Goal: Information Seeking & Learning: Learn about a topic

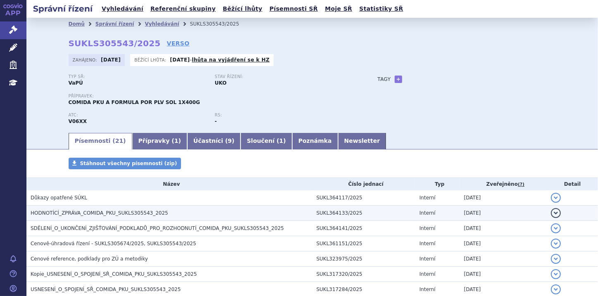
click at [293, 215] on h3 "HODNOTÍCÍ_ZPRÁVA_COMIDA_PKU_SUKLS305543_2025" at bounding box center [172, 213] width 282 height 8
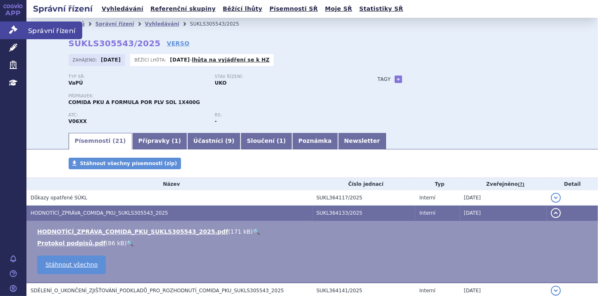
click at [10, 30] on icon at bounding box center [13, 30] width 8 height 8
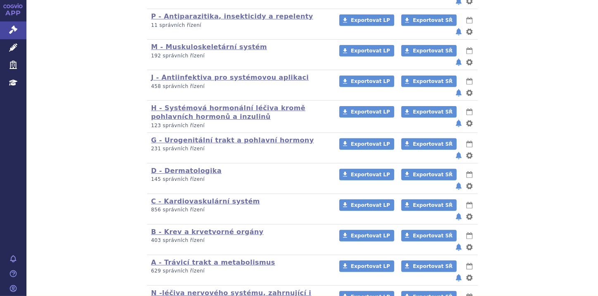
scroll to position [534, 0]
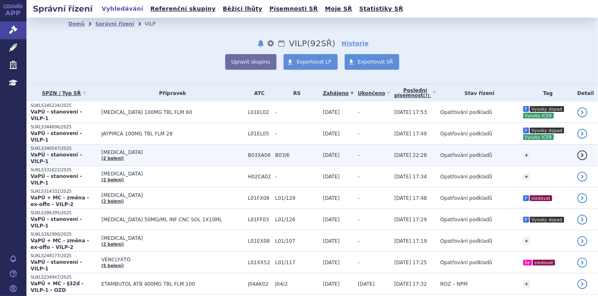
click at [74, 152] on strong "VaPÚ - stanovení - VILP-1" at bounding box center [56, 158] width 51 height 12
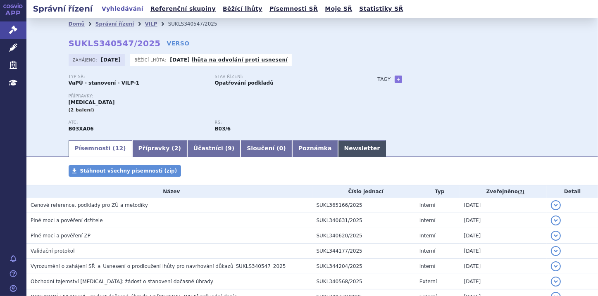
click at [338, 152] on link "Newsletter" at bounding box center [362, 148] width 48 height 17
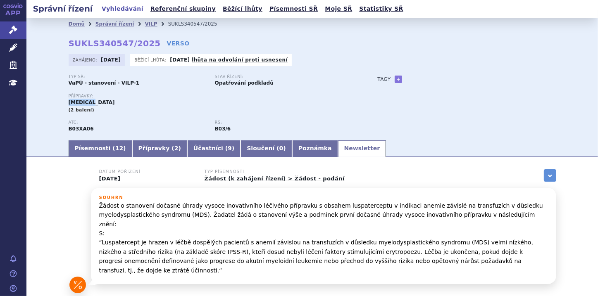
drag, startPoint x: 64, startPoint y: 104, endPoint x: 89, endPoint y: 105, distance: 25.2
click at [89, 105] on div "Domů Správní řízení VILP SUKLS340547/2025 SUKLS340547/2025 VERSO Zahájeno: 25.0…" at bounding box center [312, 84] width 521 height 109
copy span "REBLOZYL"
click at [292, 152] on link "Poznámka" at bounding box center [315, 148] width 46 height 17
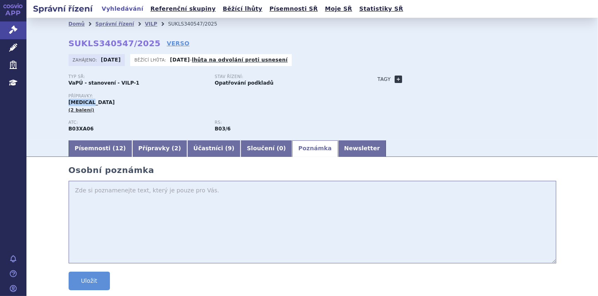
click at [395, 80] on link "+" at bounding box center [398, 79] width 7 height 7
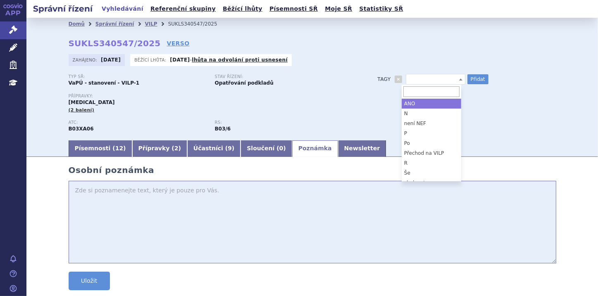
click at [459, 79] on b at bounding box center [460, 80] width 3 height 2
select select "P"
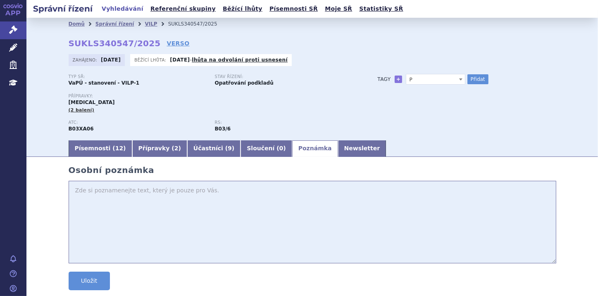
click at [84, 193] on textarea at bounding box center [313, 222] width 488 height 83
click at [121, 194] on textarea "Pro MDS střední aý těžkou je již hrazen." at bounding box center [313, 222] width 488 height 83
click at [181, 194] on textarea "Pro MDS střední až těžkou je již hrazen." at bounding box center [313, 222] width 488 height 83
type textarea "Pro MDS střední až těžkou je již hrazen."
click at [474, 79] on button "Přidat" at bounding box center [477, 79] width 21 height 10
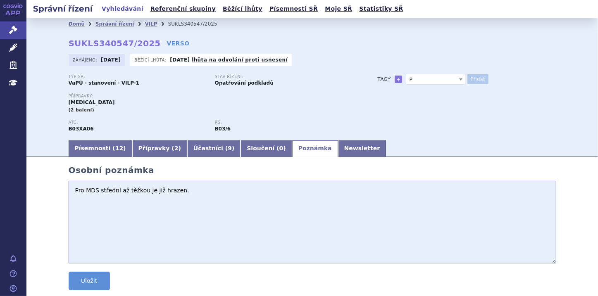
select select
click at [93, 283] on button "Uložit" at bounding box center [89, 281] width 41 height 19
click at [93, 150] on link "Písemnosti ( 12 )" at bounding box center [101, 148] width 64 height 17
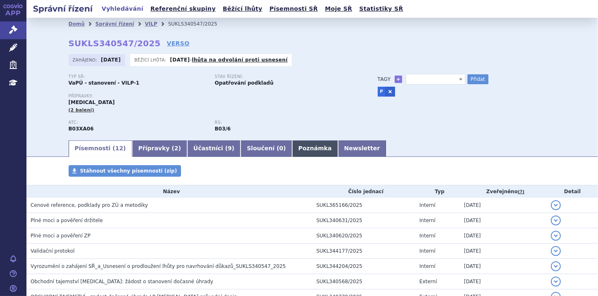
click at [292, 152] on link "Poznámka" at bounding box center [315, 148] width 46 height 17
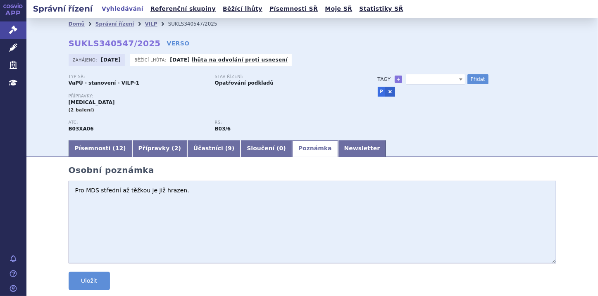
click at [193, 190] on textarea "Pro MDS střední až těžkou je již hrazen." at bounding box center [313, 222] width 488 height 83
click at [338, 149] on link "Newsletter" at bounding box center [362, 148] width 48 height 17
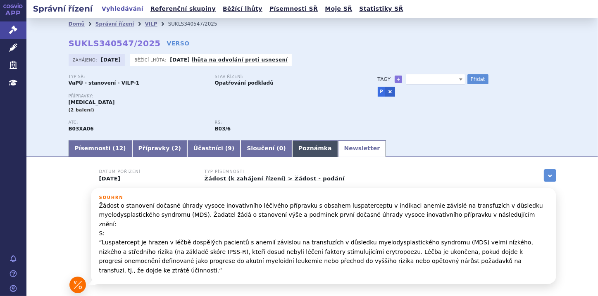
click at [292, 152] on link "Poznámka" at bounding box center [315, 148] width 46 height 17
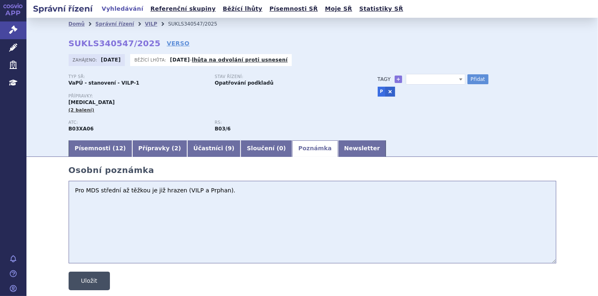
click at [84, 278] on button "Uložit" at bounding box center [89, 281] width 41 height 19
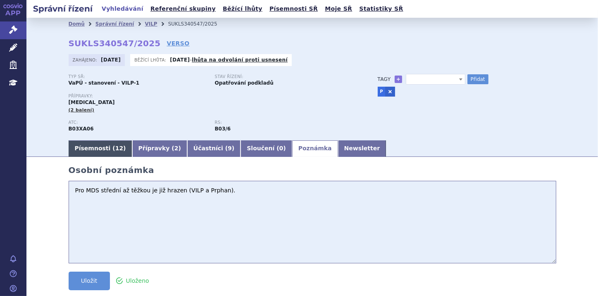
click at [81, 149] on link "Písemnosti ( 12 )" at bounding box center [101, 148] width 64 height 17
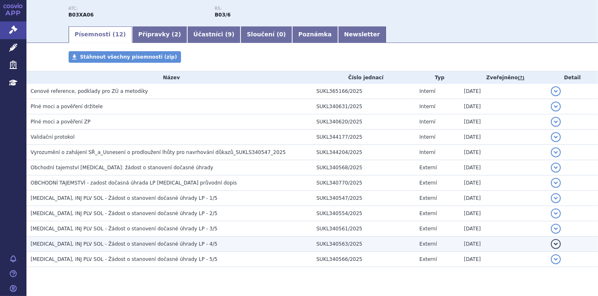
scroll to position [132, 0]
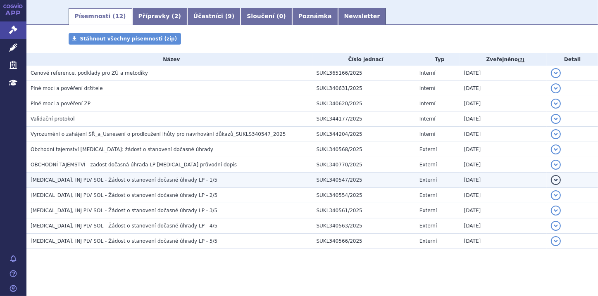
click at [134, 185] on td "REBLOZYL, INJ PLV SOL - Žádost o stanovení dočasné úhrady LP - 1/5" at bounding box center [169, 180] width 286 height 15
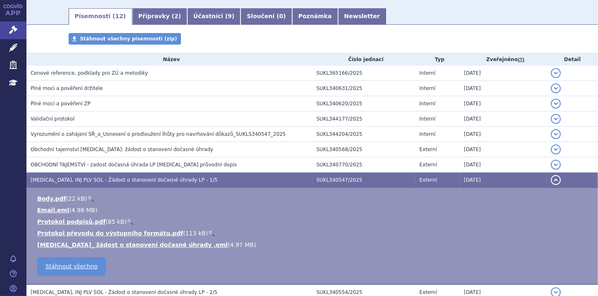
click at [551, 182] on button "detail" at bounding box center [556, 180] width 10 height 10
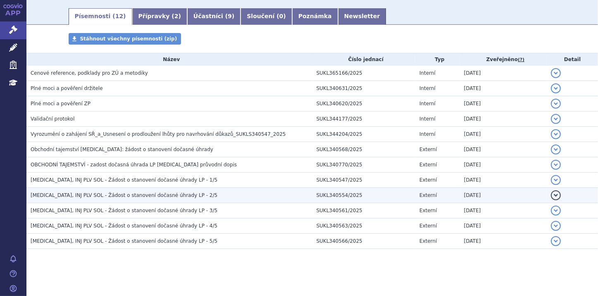
click at [123, 192] on h3 "REBLOZYL, INJ PLV SOL - Žádost o stanovení dočasné úhrady LP - 2/5" at bounding box center [172, 195] width 282 height 8
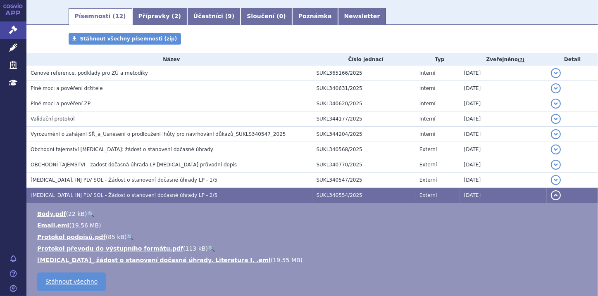
click at [551, 191] on button "detail" at bounding box center [556, 195] width 10 height 10
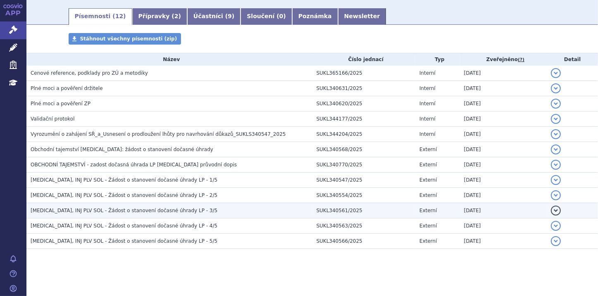
click at [155, 212] on span "REBLOZYL, INJ PLV SOL - Žádost o stanovení dočasné úhrady LP - 3/5" at bounding box center [124, 211] width 187 height 6
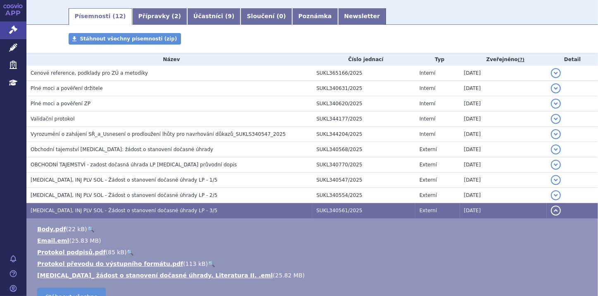
click at [551, 212] on button "detail" at bounding box center [556, 211] width 10 height 10
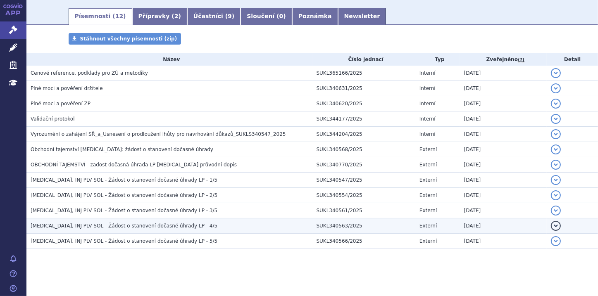
click at [192, 226] on h3 "REBLOZYL, INJ PLV SOL - Žádost o stanovení dočasné úhrady LP - 4/5" at bounding box center [172, 226] width 282 height 8
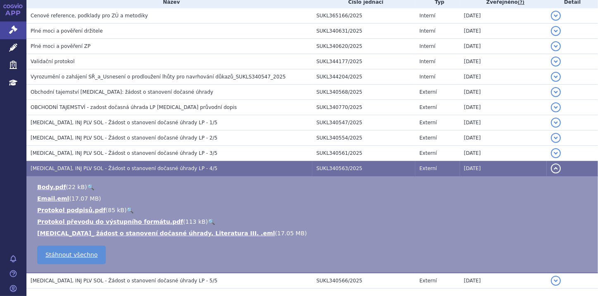
scroll to position [198, 0]
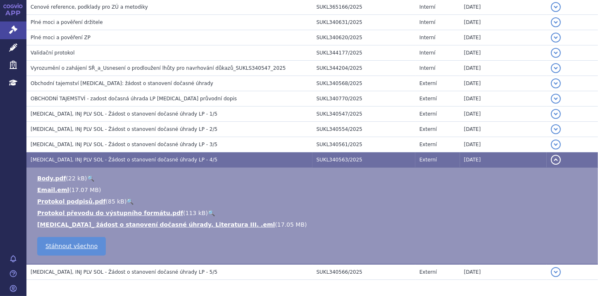
click at [551, 162] on button "detail" at bounding box center [556, 160] width 10 height 10
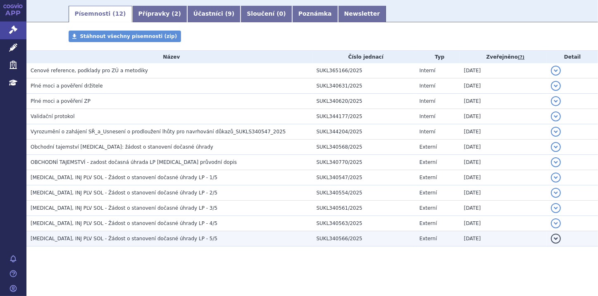
click at [134, 239] on span "REBLOZYL, INJ PLV SOL - Žádost o stanovení dočasné úhrady LP - 5/5" at bounding box center [124, 239] width 187 height 6
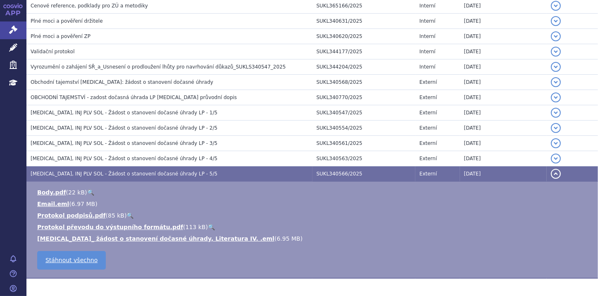
scroll to position [201, 0]
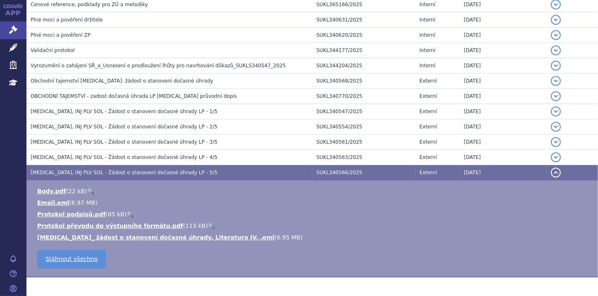
click at [554, 175] on button "detail" at bounding box center [556, 173] width 10 height 10
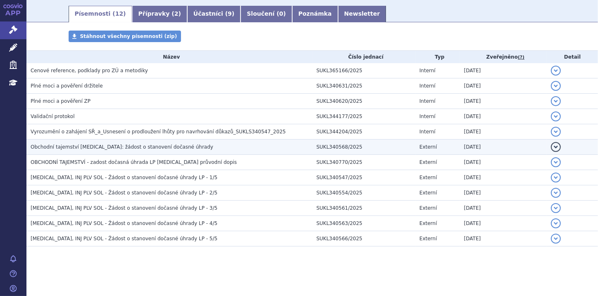
click at [158, 147] on span "Obchodní tajemství Reblozyl: žádost o stanovení dočasné úhrady" at bounding box center [122, 147] width 183 height 6
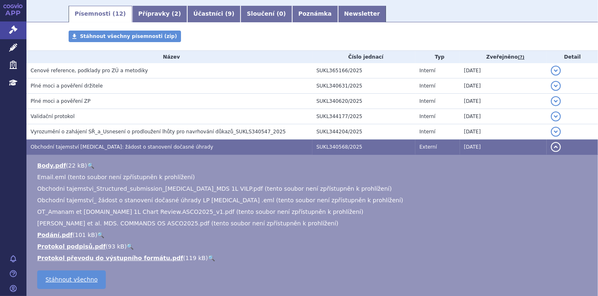
click at [551, 146] on button "detail" at bounding box center [556, 147] width 10 height 10
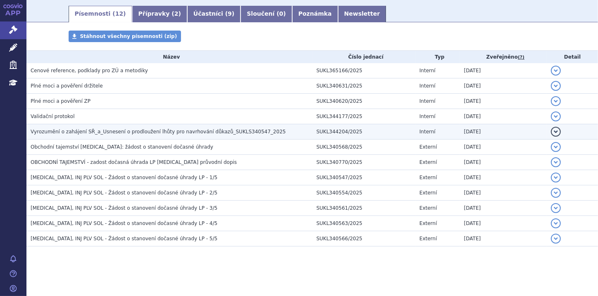
click at [204, 129] on span "Vyrozumění o zahájení SŘ_a_Usnesení o prodloužení lhůty pro navrhování důkazů_S…" at bounding box center [158, 132] width 255 height 6
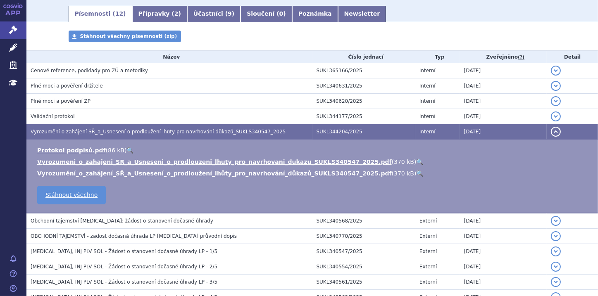
click at [551, 133] on button "detail" at bounding box center [556, 132] width 10 height 10
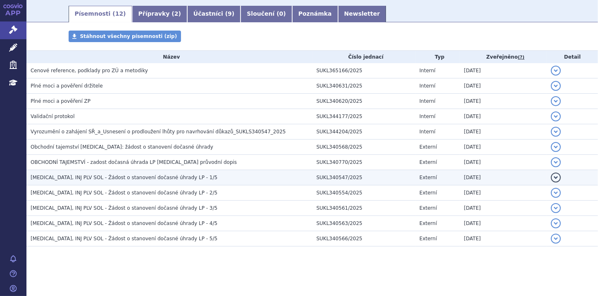
click at [551, 177] on button "detail" at bounding box center [556, 178] width 10 height 10
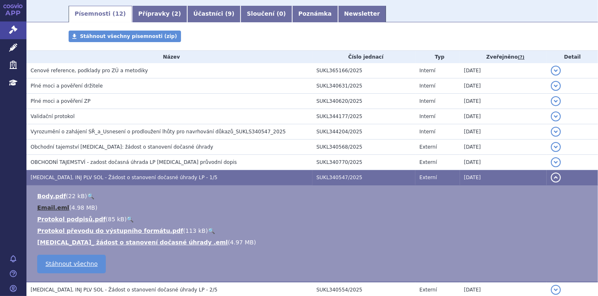
click at [50, 210] on link "Email.eml" at bounding box center [53, 208] width 32 height 7
click at [338, 14] on link "Newsletter" at bounding box center [362, 14] width 48 height 17
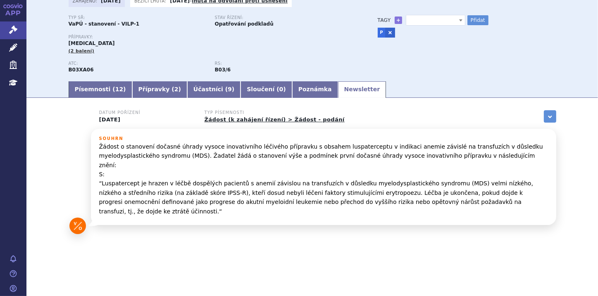
scroll to position [41, 0]
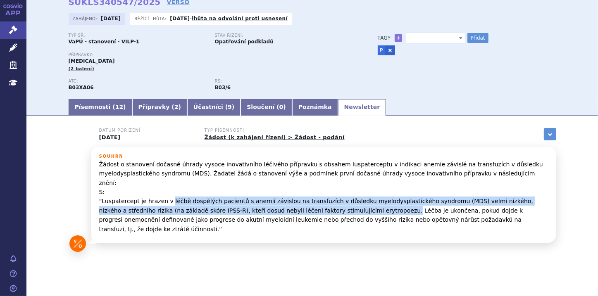
drag, startPoint x: 162, startPoint y: 194, endPoint x: 312, endPoint y: 200, distance: 149.7
click at [312, 200] on p "Žádost o stanovení dočasné úhrady vysoce inovativního léčivého přípravku s obsa…" at bounding box center [323, 197] width 449 height 74
click at [292, 108] on link "Poznámka" at bounding box center [315, 107] width 46 height 17
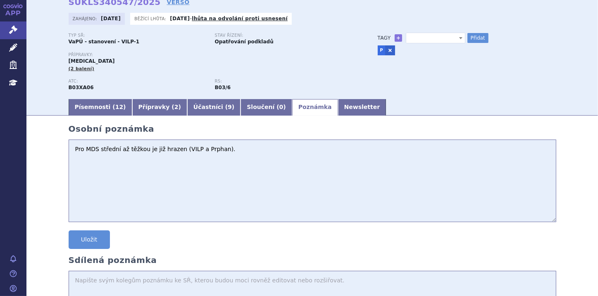
click at [225, 155] on textarea "Pro MDS střední až těžkou je již hrazen (VILP a Prphan)." at bounding box center [313, 181] width 488 height 83
paste textarea "léčbě dospělých pacientů s anemií závislou na transfuzích v důsledku myelodyspl…"
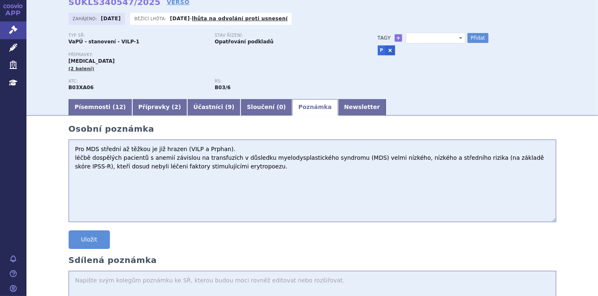
click at [70, 157] on textarea "Pro MDS střední až těžkou je již hrazen (VILP a Prphan). léčbě dospělých pacien…" at bounding box center [313, 181] width 488 height 83
click at [246, 169] on textarea "Pro MDS střední až těžkou je již hrazen (VILP a Prphan). Indikace - léčbě dospě…" at bounding box center [313, 181] width 488 height 83
click at [79, 180] on textarea "Pro MDS střední až těžkou je již hrazen (VILP a Prphan). Indikace - léčbě dospě…" at bounding box center [313, 181] width 488 height 83
click at [194, 178] on textarea "Pro MDS střední až těžkou je již hrazen (VILP a Prphan). Indikace - léčbě dospě…" at bounding box center [313, 181] width 488 height 83
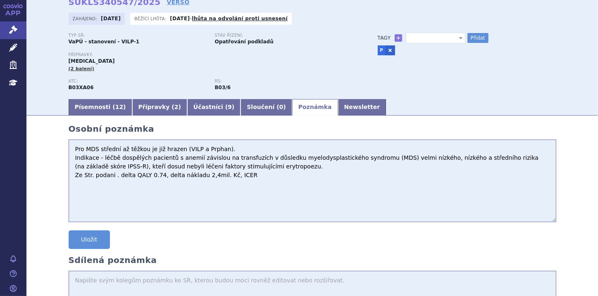
click at [242, 180] on textarea "Pro MDS střední až těžkou je již hrazen (VILP a Prphan). Indikace - léčbě dospě…" at bounding box center [313, 181] width 488 height 83
click at [111, 175] on textarea "Pro MDS střední až těžkou je již hrazen (VILP a Prphan). Indikace - léčbě dospě…" at bounding box center [313, 181] width 488 height 83
click at [272, 176] on textarea "Pro MDS střední až těžkou je již hrazen (VILP a Prphan). Indikace - léčbě dospě…" at bounding box center [313, 181] width 488 height 83
click at [114, 175] on textarea "Pro MDS střední až těžkou je již hrazen (VILP a Prphan). Indikace - léčbě dospě…" at bounding box center [313, 181] width 488 height 83
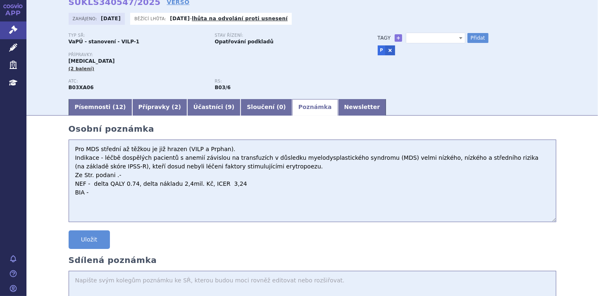
click at [87, 194] on textarea "Pro MDS střední až těžkou je již hrazen (VILP a Prphan). Indikace - léčbě dospě…" at bounding box center [313, 181] width 488 height 83
click at [96, 192] on textarea "Pro MDS střední až těžkou je již hrazen (VILP a Prphan). Indikace - léčbě dospě…" at bounding box center [313, 181] width 488 height 83
click at [187, 196] on textarea "Pro MDS střední až těžkou je již hrazen (VILP a Prphan). Indikace - léčbě dospě…" at bounding box center [313, 181] width 488 height 83
click at [194, 197] on textarea "Pro MDS střední až těžkou je již hrazen (VILP a Prphan). Indikace - léčbě dospě…" at bounding box center [313, 181] width 488 height 83
click at [102, 203] on textarea "Pro MDS střední až těžkou je již hrazen (VILP a Prphan). Indikace - léčbě dospě…" at bounding box center [313, 181] width 488 height 83
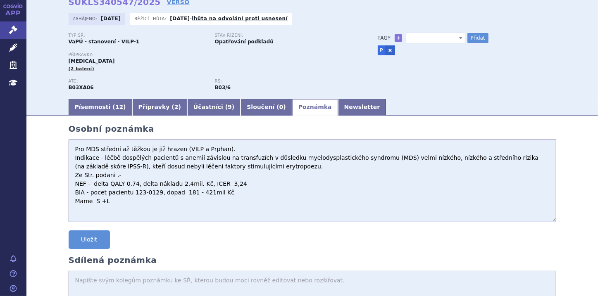
click at [224, 193] on textarea "Pro MDS střední až těžkou je již hrazen (VILP a Prphan). Indikace - léčbě dospě…" at bounding box center [313, 181] width 488 height 83
click at [76, 203] on textarea "Pro MDS střední až těžkou je již hrazen (VILP a Prphan). Indikace - léčbě dospě…" at bounding box center [313, 181] width 488 height 83
click at [116, 202] on textarea "Pro MDS střední až těžkou je již hrazen (VILP a Prphan). Indikace - léčbě dospě…" at bounding box center [313, 181] width 488 height 83
click at [133, 202] on textarea "Pro MDS střední až těžkou je již hrazen (VILP a Prphan). Indikace - léčbě dospě…" at bounding box center [313, 181] width 488 height 83
click at [141, 200] on textarea "Pro MDS střední až těžkou je již hrazen (VILP a Prphan). Indikace - léčbě dospě…" at bounding box center [313, 181] width 488 height 83
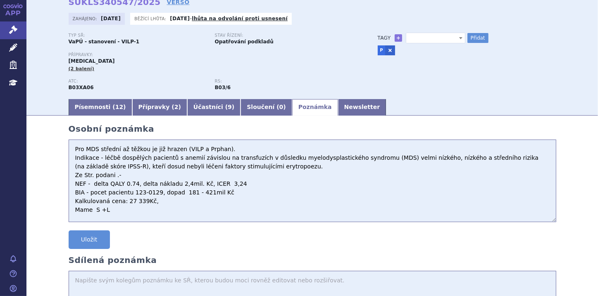
click at [165, 205] on textarea "Pro MDS střední až těžkou je již hrazen (VILP a Prphan). Indikace - léčbě dospě…" at bounding box center [313, 181] width 488 height 83
click at [174, 205] on textarea "Pro MDS střední až těžkou je již hrazen (VILP a Prphan). Indikace - léčbě dospě…" at bounding box center [313, 181] width 488 height 83
click at [170, 203] on textarea "Pro MDS střední až těžkou je již hrazen (VILP a Prphan). Indikace - léčbě dospě…" at bounding box center [313, 181] width 488 height 83
click at [152, 202] on textarea "Pro MDS střední až těžkou je již hrazen (VILP a Prphan). Indikace - léčbě dospě…" at bounding box center [313, 181] width 488 height 83
click at [186, 208] on textarea "Pro MDS střední až těžkou je již hrazen (VILP a Prphan). Indikace - léčbě dospě…" at bounding box center [313, 181] width 488 height 83
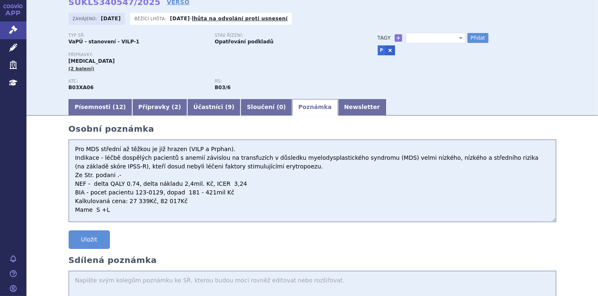
click at [114, 210] on textarea "Pro MDS střední až těžkou je již hrazen (VILP a Prphan). Indikace - léčbě dospě…" at bounding box center [313, 181] width 488 height 83
click at [161, 212] on textarea "Pro MDS střední až těžkou je již hrazen (VILP a Prphan). Indikace - léčbě dospě…" at bounding box center [313, 181] width 488 height 83
type textarea "Pro MDS střední až těžkou je již hrazen (VILP a Prphan). Indikace - léčbě dospě…"
click at [97, 236] on button "Uložit" at bounding box center [89, 240] width 41 height 19
click at [459, 37] on b at bounding box center [460, 38] width 3 height 2
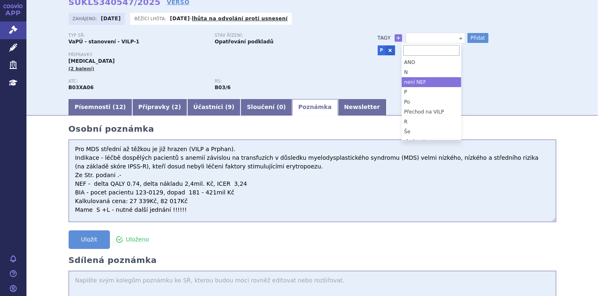
scroll to position [36, 0]
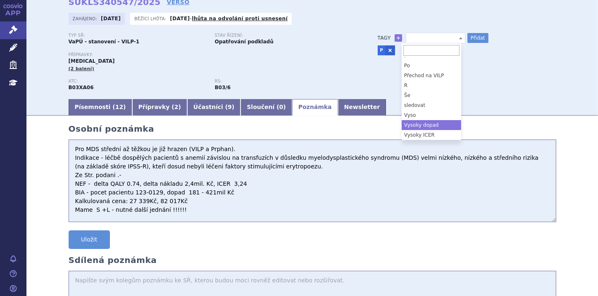
select select "Vysoky dopad"
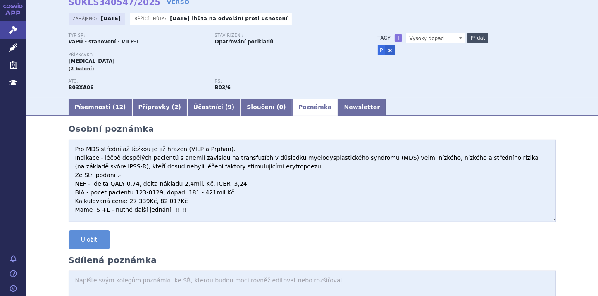
click at [473, 39] on button "Přidat" at bounding box center [477, 38] width 21 height 10
click at [457, 36] on span at bounding box center [461, 38] width 8 height 10
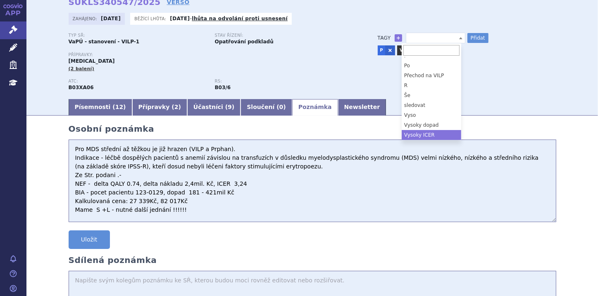
select select "Vysoky ICER"
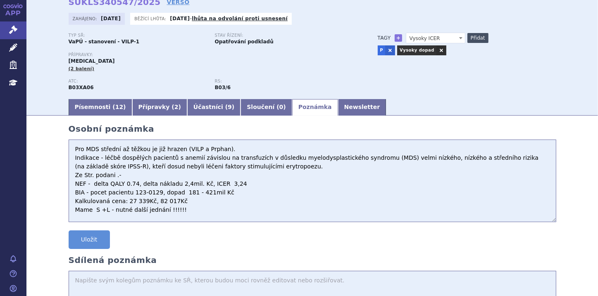
click at [471, 38] on button "Přidat" at bounding box center [477, 38] width 21 height 10
select select
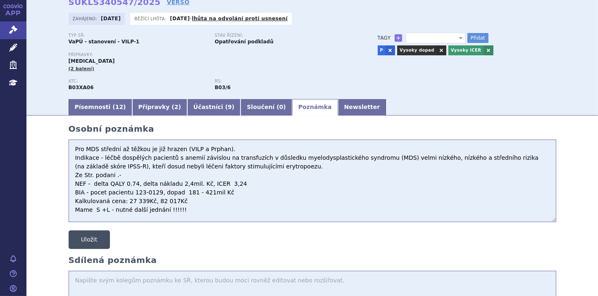
click at [83, 240] on button "Uložit" at bounding box center [89, 240] width 41 height 19
click at [83, 242] on button "Uložit" at bounding box center [89, 240] width 41 height 19
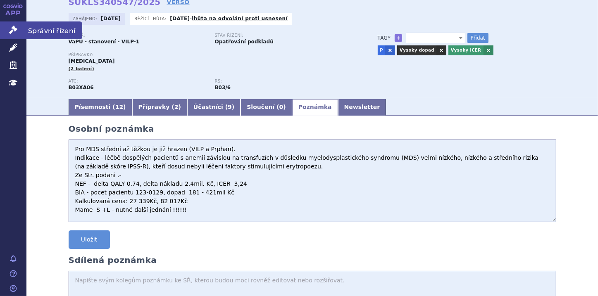
click at [17, 31] on icon at bounding box center [13, 30] width 8 height 8
click at [12, 30] on icon at bounding box center [13, 30] width 8 height 8
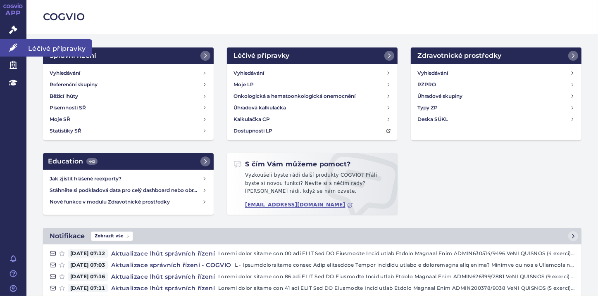
click at [8, 48] on link "Léčivé přípravky" at bounding box center [13, 47] width 26 height 17
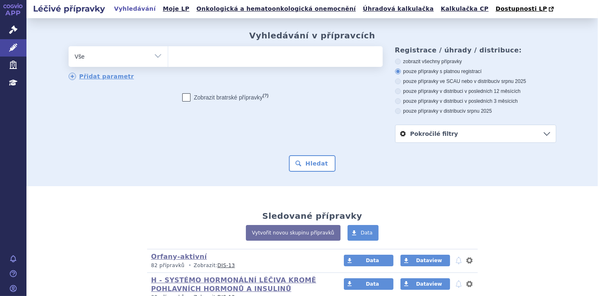
click at [194, 56] on ul at bounding box center [275, 54] width 214 height 17
click at [168, 56] on select at bounding box center [168, 56] width 0 height 21
paste input "[MEDICAL_DATA]"
type input "[MEDICAL_DATA]"
select select "[MEDICAL_DATA]"
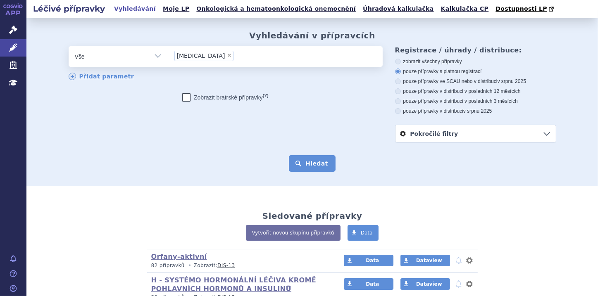
click at [309, 168] on button "Hledat" at bounding box center [312, 163] width 47 height 17
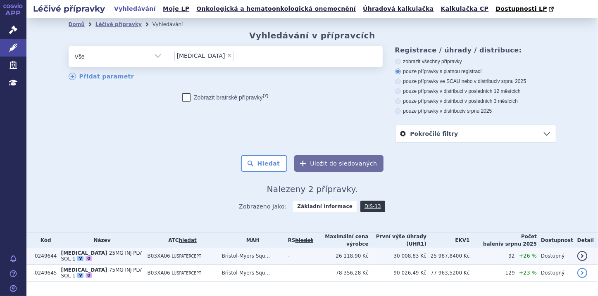
click at [116, 252] on span "25MG INJ PLV SOL 1" at bounding box center [101, 256] width 81 height 12
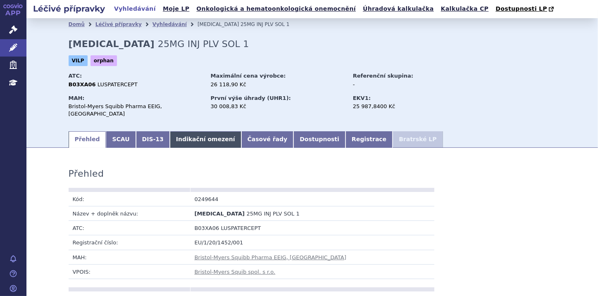
click at [175, 134] on link "Indikační omezení" at bounding box center [205, 139] width 71 height 17
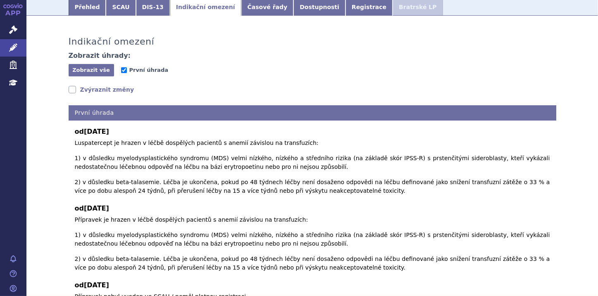
scroll to position [162, 0]
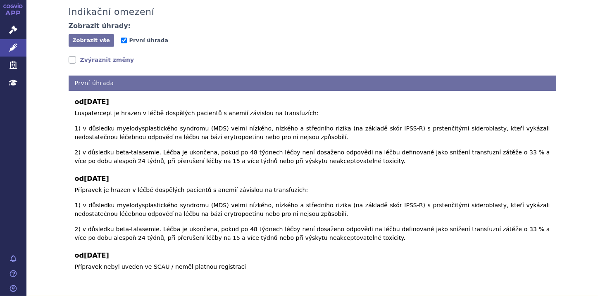
click at [72, 56] on link "Zvýraznit změny" at bounding box center [102, 60] width 66 height 8
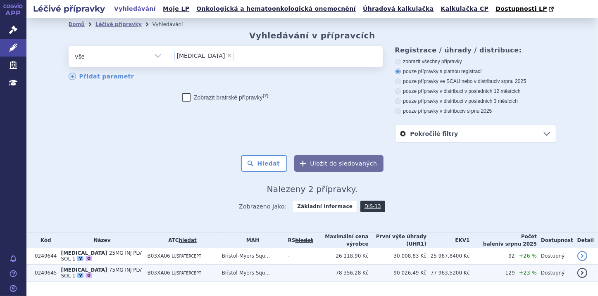
click at [50, 268] on td "0249645" at bounding box center [44, 273] width 26 height 17
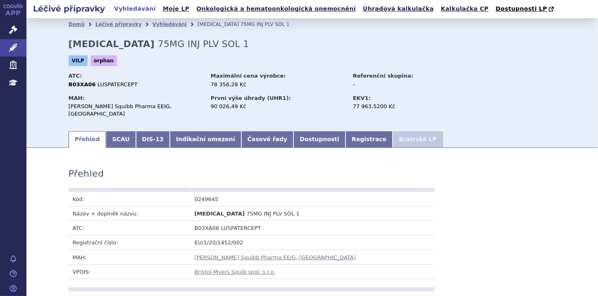
click at [187, 136] on link "Indikační omezení" at bounding box center [205, 139] width 71 height 17
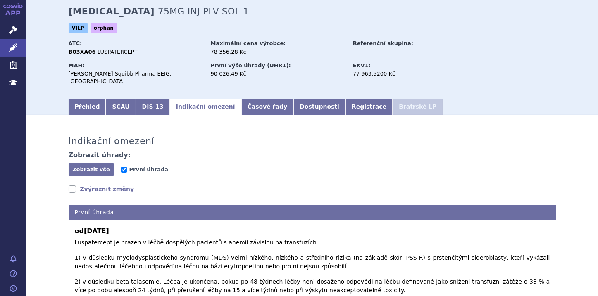
scroll to position [30, 0]
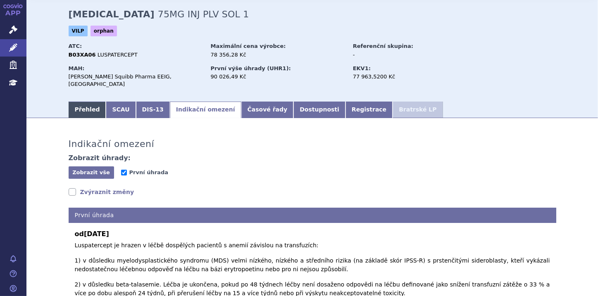
click at [83, 102] on link "Přehled" at bounding box center [88, 110] width 38 height 17
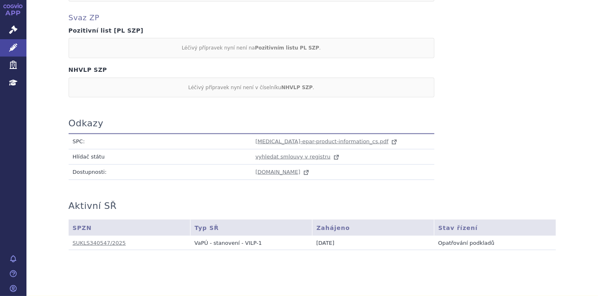
scroll to position [776, 0]
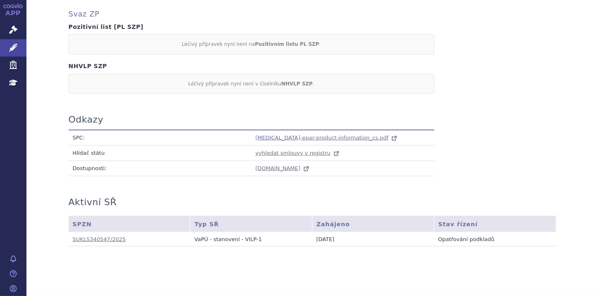
click at [256, 135] on span "[MEDICAL_DATA]-epar-product-information_cs.pdf" at bounding box center [321, 138] width 133 height 6
click at [274, 135] on span "[MEDICAL_DATA]-epar-product-information_cs.pdf" at bounding box center [321, 138] width 133 height 6
click at [15, 45] on icon at bounding box center [13, 47] width 8 height 8
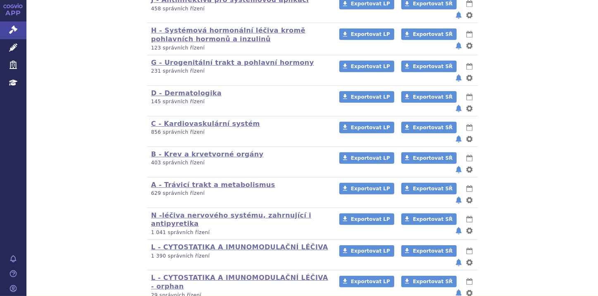
scroll to position [534, 0]
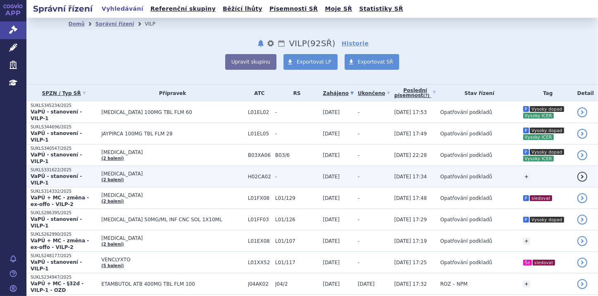
click at [49, 167] on p "SUKLS331622/2025" at bounding box center [64, 170] width 67 height 6
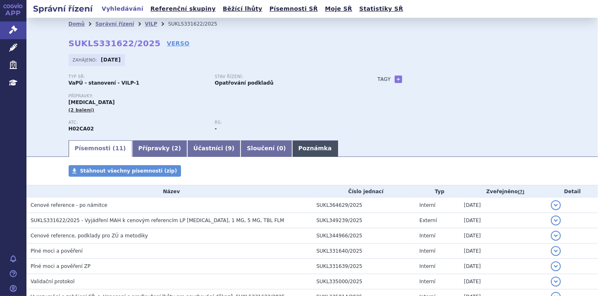
click at [292, 145] on link "Poznámka" at bounding box center [315, 148] width 46 height 17
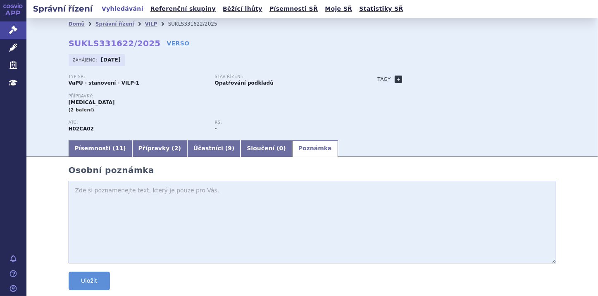
click at [395, 80] on link "+" at bounding box center [398, 79] width 7 height 7
click at [459, 79] on b at bounding box center [460, 80] width 3 height 2
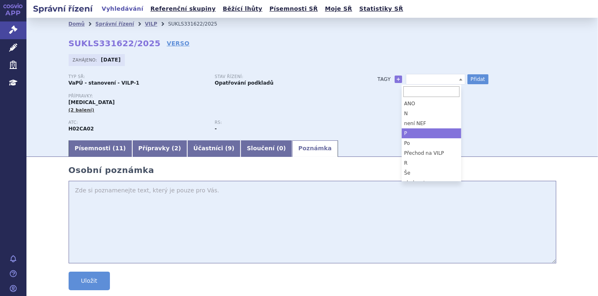
select select "P"
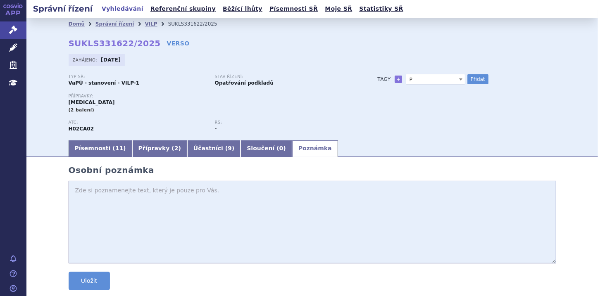
click at [469, 85] on div "Typ SŘ: VaPÚ - stanovení - VILP-1 Stav řízení: Opatřování podkladů Přípravky: I…" at bounding box center [313, 106] width 488 height 65
click at [471, 81] on button "Přidat" at bounding box center [477, 79] width 21 height 10
select select
click at [95, 193] on textarea at bounding box center [313, 222] width 488 height 83
paste textarea "Cushingova syndrom"
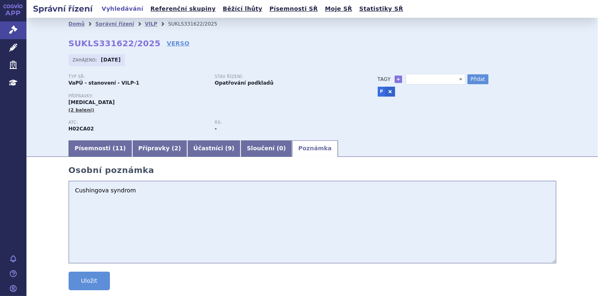
click at [96, 140] on ul "Písemnosti ( 11 ) Přípravky ( 2 ) Účastníci ( 9 ) Sloučení ( 0 ) Poznámka" at bounding box center [313, 148] width 488 height 17
click at [96, 149] on link "Písemnosti ( 11 )" at bounding box center [101, 148] width 64 height 17
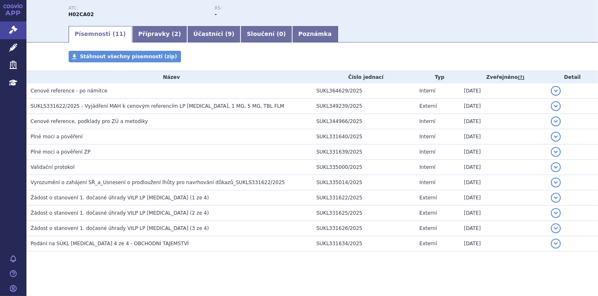
scroll to position [119, 0]
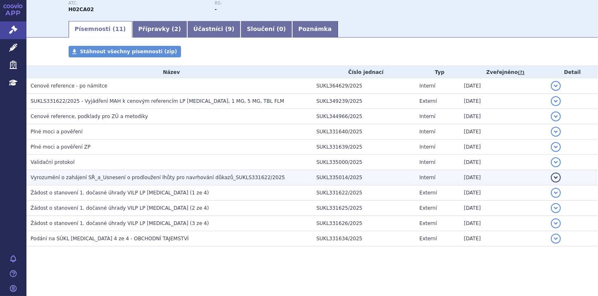
click at [117, 178] on span "Vyrozumění o zahájení SŘ_a_Usnesení o prodloužení lhůty pro navrhování důkazů_S…" at bounding box center [158, 178] width 255 height 6
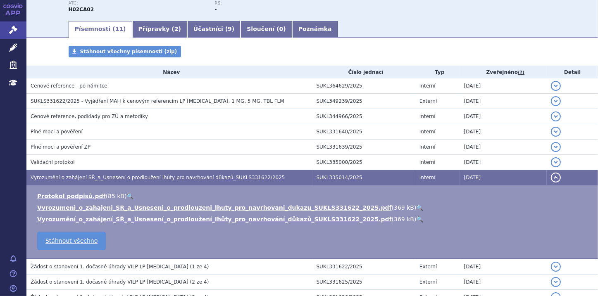
click at [414, 213] on ul "Protokol podpisů.pdf ( 85 kB ) 🔍 Vyrozumeni_o_zahajeni_SR_a_Usneseni_o_prodlouz…" at bounding box center [312, 207] width 555 height 31
click at [552, 178] on button "detail" at bounding box center [556, 178] width 10 height 10
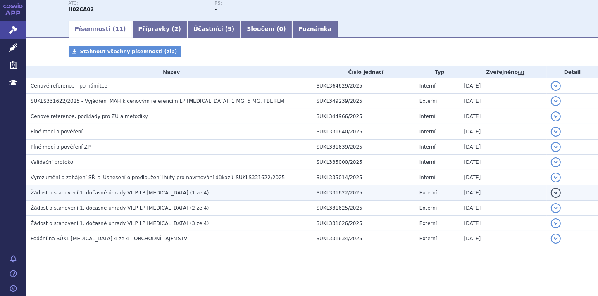
click at [144, 192] on span "Žádost o stanovení 1. dočasné úhrady VILP LP Isturisa (1 ze 4)" at bounding box center [120, 193] width 178 height 6
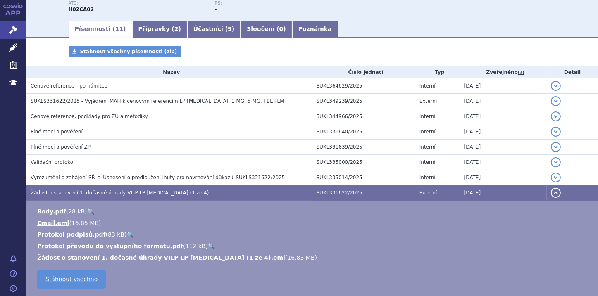
click at [551, 191] on button "detail" at bounding box center [556, 193] width 10 height 10
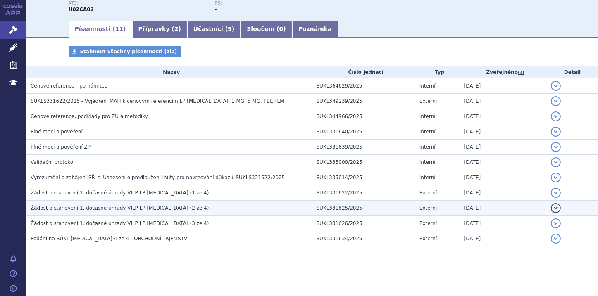
click at [115, 205] on span "Žádost o stanovení 1. dočasné úhrady VILP LP Isturisa (2 ze 4)" at bounding box center [120, 208] width 178 height 6
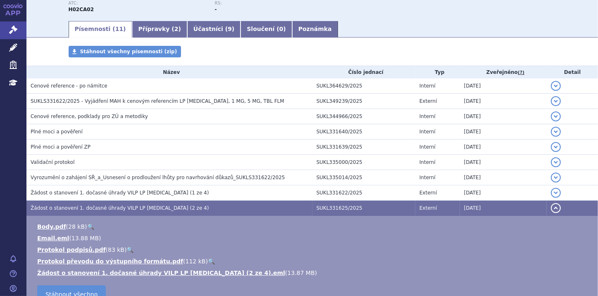
click at [551, 208] on button "detail" at bounding box center [556, 208] width 10 height 10
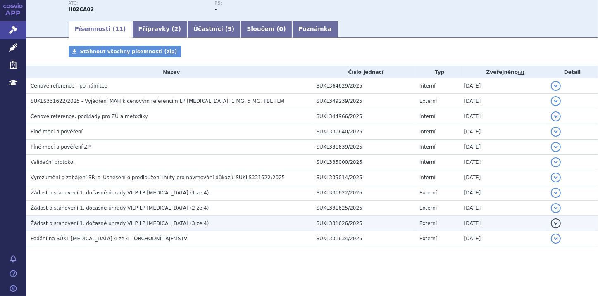
click at [137, 226] on span "Žádost o stanovení 1. dočasné úhrady VILP LP Isturisa (3 ze 4)" at bounding box center [120, 224] width 178 height 6
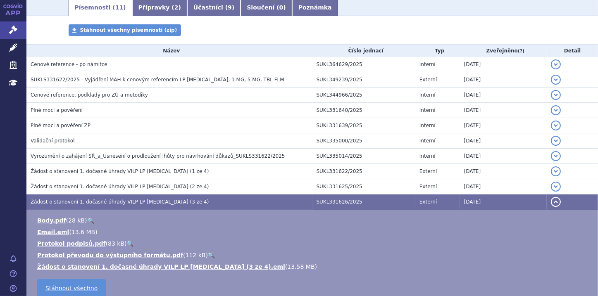
scroll to position [152, 0]
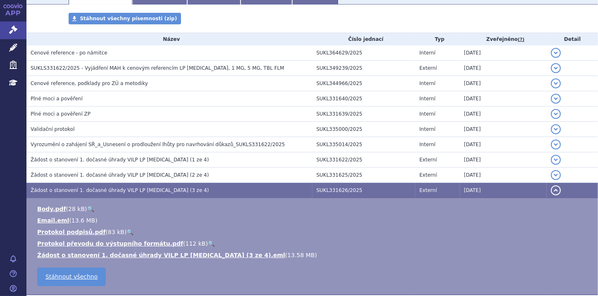
click at [551, 190] on button "detail" at bounding box center [556, 191] width 10 height 10
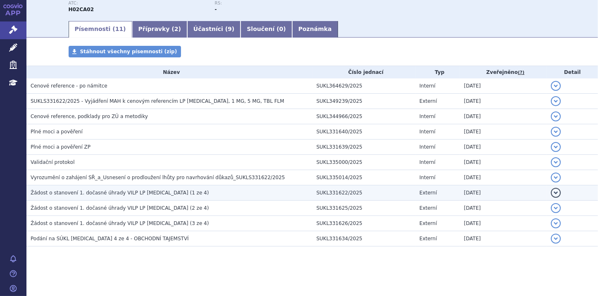
click at [142, 194] on span "Žádost o stanovení 1. dočasné úhrady VILP LP Isturisa (1 ze 4)" at bounding box center [120, 193] width 178 height 6
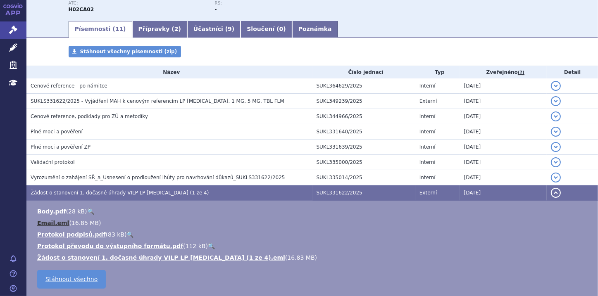
click at [57, 223] on link "Email.eml" at bounding box center [53, 223] width 32 height 7
click at [45, 221] on link "Email.eml" at bounding box center [53, 223] width 32 height 7
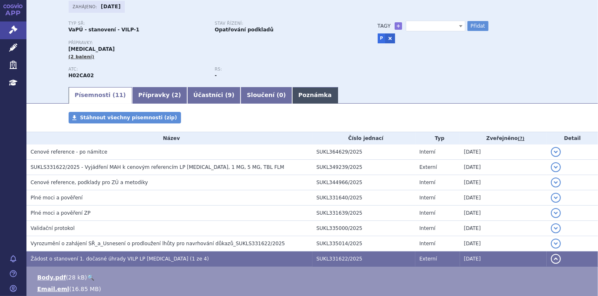
click at [292, 95] on link "Poznámka" at bounding box center [315, 95] width 46 height 17
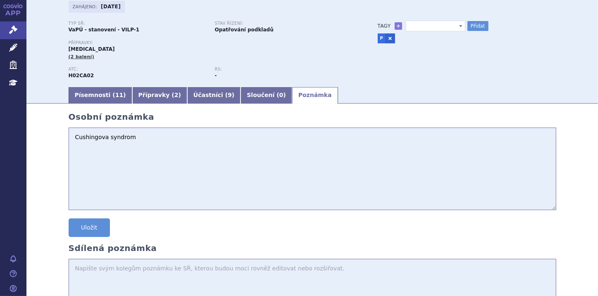
click at [97, 139] on textarea "Cushingova syndrom" at bounding box center [313, 169] width 488 height 83
click at [102, 139] on textarea "Cushingůva syndrom" at bounding box center [313, 169] width 488 height 83
click at [137, 140] on textarea "Cushingův syndrom" at bounding box center [313, 169] width 488 height 83
click at [73, 141] on textarea "Cushingův syndrom nadbytek kortizolu" at bounding box center [313, 169] width 488 height 83
click at [70, 138] on textarea "Indikaxe Cushingův syndrom nadbytek kortizolu" at bounding box center [313, 169] width 488 height 83
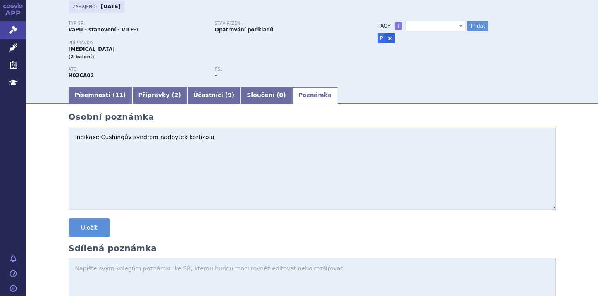
click at [76, 132] on textarea "Indikaxe Cushingův syndrom nadbytek kortizolu" at bounding box center [313, 169] width 488 height 83
click at [205, 136] on textarea "Žádá o VILP, žádal o LPVO - PO MZ ČR jej zamítl - uzpětvzetí Indikaxe Cushingův…" at bounding box center [313, 169] width 488 height 83
click at [231, 136] on textarea "Žádá o VILP, žádal o LPVO - PO MZ ČR jej zamítl - zpětvzetí Indikaxe Cushingův …" at bounding box center [313, 169] width 488 height 83
click at [71, 149] on textarea "Žádá o VILP, žádal o LPVO - PO MZ ČR jej zamítl - zpětvzetí Indikaxe Cushingův …" at bounding box center [313, 169] width 488 height 83
click at [123, 157] on textarea "Žádá o VILP, žádal o LPVO - PO MZ ČR jej zamítl - zpětvzetí Indikaxe Cushingův …" at bounding box center [313, 169] width 488 height 83
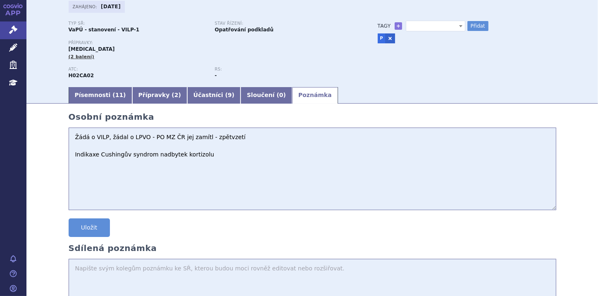
click at [148, 157] on textarea "Žádá o VILP, žádal o LPVO - PO MZ ČR jej zamítl - zpětvzetí Indikaxe Cushingův …" at bounding box center [313, 169] width 488 height 83
click at [203, 155] on textarea "Žádá o VILP, žádal o LPVO - PO MZ ČR jej zamítl - zpětvzetí Indikaxe Cushingův …" at bounding box center [313, 169] width 488 height 83
click at [74, 168] on textarea "Žádá o VILP, žádal o LPVO - PO MZ ČR jej zamítl - zpětvzetí Indikaxe Cushingův …" at bounding box center [313, 169] width 488 height 83
click at [133, 164] on textarea "Žádá o VILP, žádal o LPVO - PO MZ ČR jej zamítl - zpětvzetí Indikaxe Cushingův …" at bounding box center [313, 169] width 488 height 83
click at [164, 167] on textarea "Žádá o VILP, žádal o LPVO - PO MZ ČR jej zamítl - zpětvzetí Indikaxe Cushingův …" at bounding box center [313, 169] width 488 height 83
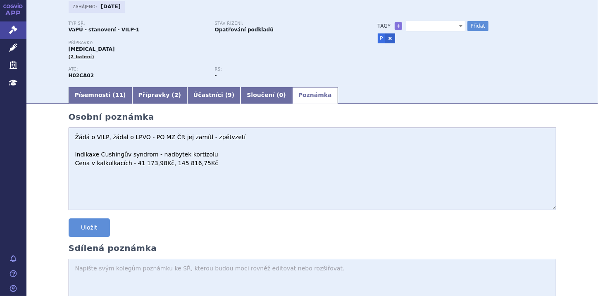
click at [215, 163] on textarea "Žádá o VILP, žádal o LPVO - PO MZ ČR jej zamítl - zpětvzetí Indikaxe Cushingův …" at bounding box center [313, 169] width 488 height 83
click at [74, 172] on textarea "Žádá o VILP, žádal o LPVO - PO MZ ČR jej zamítl - zpětvzetí Indikaxe Cushingův …" at bounding box center [313, 169] width 488 height 83
click at [104, 172] on textarea "Žádá o VILP, žádal o LPVO - PO MZ ČR jej zamítl - zpětvzetí Indikaxe Cushingův …" at bounding box center [313, 169] width 488 height 83
click at [187, 173] on textarea "Žádá o VILP, žádal o LPVO - PO MZ ČR jej zamítl - zpětvzetí Indikaxe Cushingův …" at bounding box center [313, 169] width 488 height 83
click at [224, 175] on textarea "Žádá o VILP, žádal o LPVO - PO MZ ČR jej zamítl - zpětvzetí Indikaxe Cushingův …" at bounding box center [313, 169] width 488 height 83
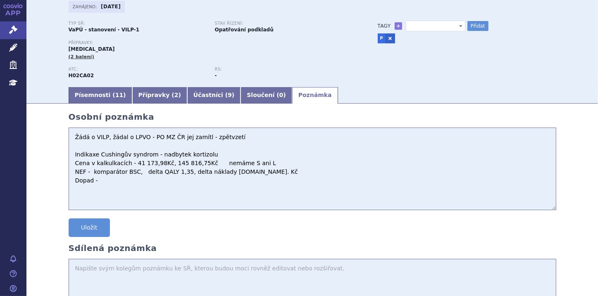
click at [101, 183] on textarea "Žádá o VILP, žádal o LPVO - PO MZ ČR jej zamítl - zpětvzetí Indikaxe Cushingův …" at bounding box center [313, 169] width 488 height 83
click at [253, 171] on textarea "Žádá o VILP, žádal o LPVO - PO MZ ČR jej zamítl - zpětvzetí Indikaxe Cushingův …" at bounding box center [313, 169] width 488 height 83
click at [223, 173] on textarea "Žádá o VILP, žádal o LPVO - PO MZ ČR jej zamítl - zpětvzetí Indikaxe Cushingův …" at bounding box center [313, 169] width 488 height 83
click at [114, 181] on textarea "Žádá o VILP, žádal o LPVO - PO MZ ČR jej zamítl - zpětvzetí Indikaxe Cushingův …" at bounding box center [313, 169] width 488 height 83
click at [165, 183] on textarea "Žádá o VILP, žádal o LPVO - PO MZ ČR jej zamítl - zpětvzetí Indikaxe Cushingův …" at bounding box center [313, 169] width 488 height 83
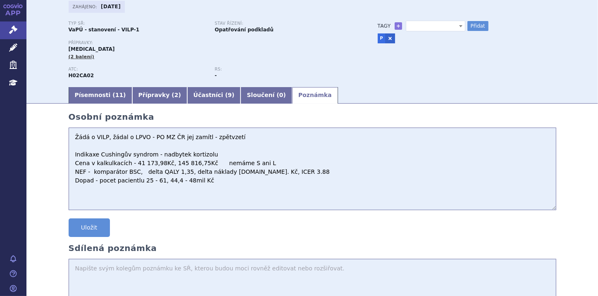
type textarea "Žádá o VILP, žádal o LPVO - PO MZ ČR jej zamítl - zpětvzetí Indikaxe Cushingův …"
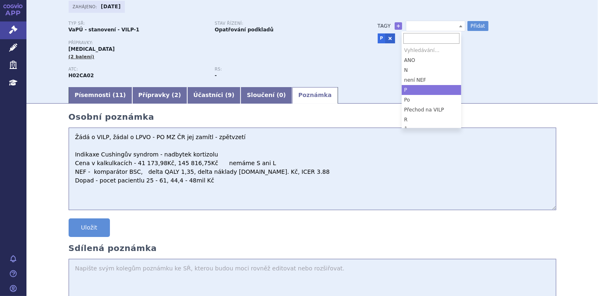
click at [459, 26] on b at bounding box center [460, 26] width 3 height 2
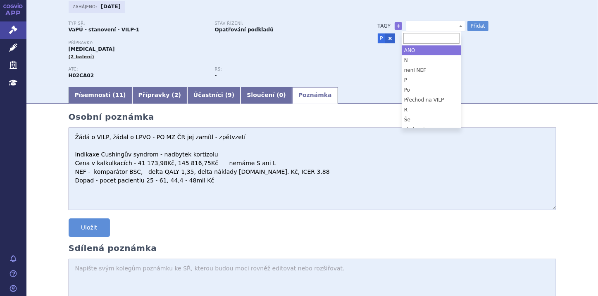
scroll to position [36, 0]
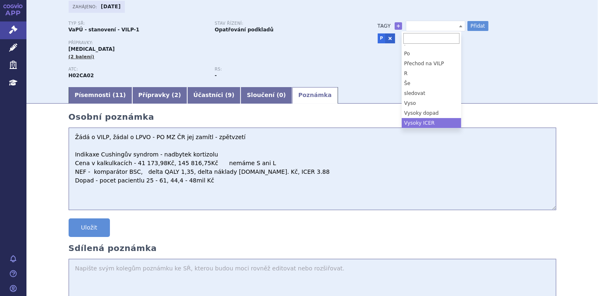
select select "Vysoky ICER"
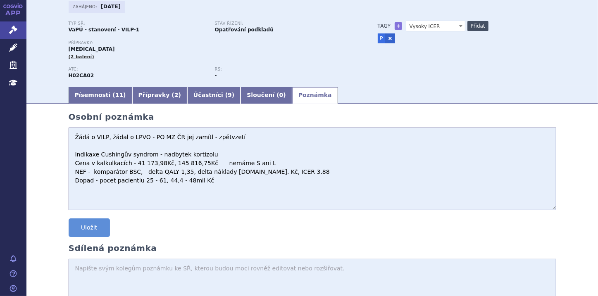
click at [479, 26] on button "Přidat" at bounding box center [477, 26] width 21 height 10
select select
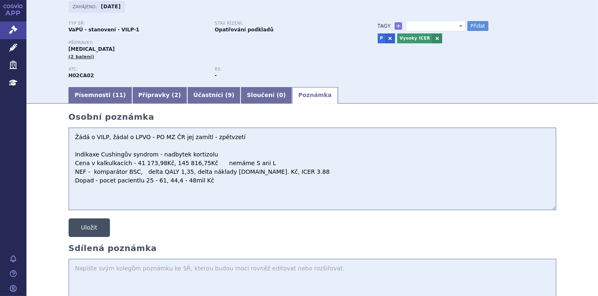
click at [90, 227] on button "Uložit" at bounding box center [89, 228] width 41 height 19
click at [259, 166] on textarea "Žádá o VILP, žádal o LPVO - PO MZ ČR jej zamítl - zpětvzetí Indikaxe Cushingův …" at bounding box center [313, 169] width 488 height 83
type textarea "Žádá o VILP, žádal o LPVO - PO MZ ČR jej zamítl - zpětvzetí Indikaxe Cushingův …"
click at [81, 222] on button "Uložit" at bounding box center [89, 228] width 41 height 19
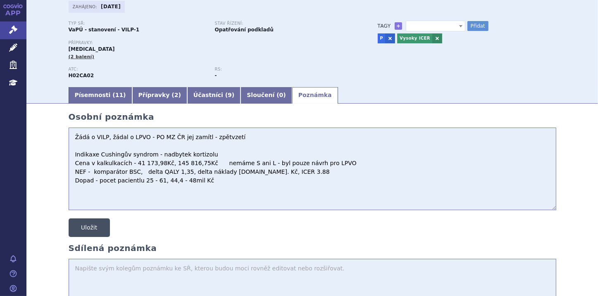
click at [89, 228] on button "Uložit" at bounding box center [89, 228] width 41 height 19
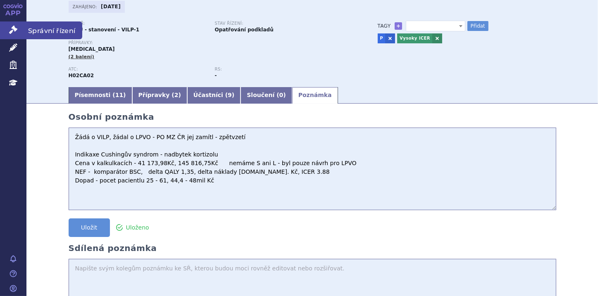
click at [18, 29] on link "Správní řízení" at bounding box center [13, 29] width 26 height 17
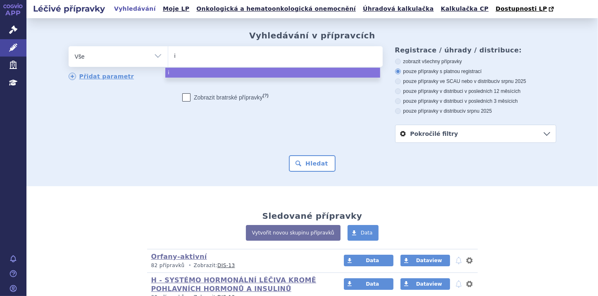
type input "is"
type input "ist"
type input "istu"
type input "istur"
type input "isturi"
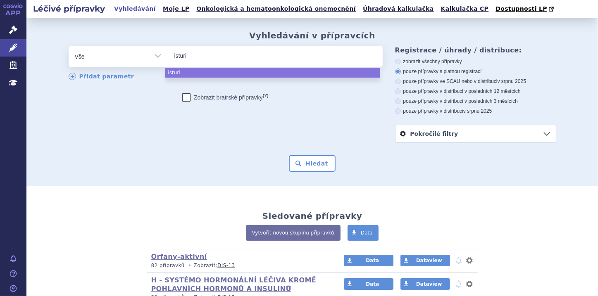
type input "isturis"
type input "[MEDICAL_DATA]"
select select "[MEDICAL_DATA]"
click at [309, 160] on button "Hledat" at bounding box center [312, 163] width 47 height 17
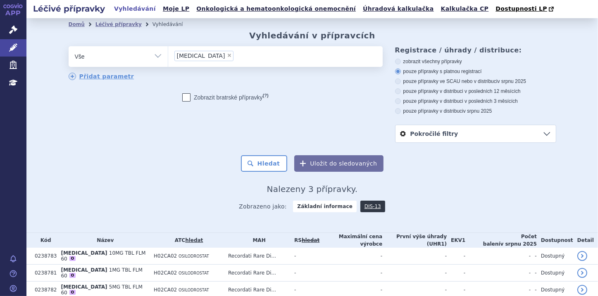
scroll to position [28, 0]
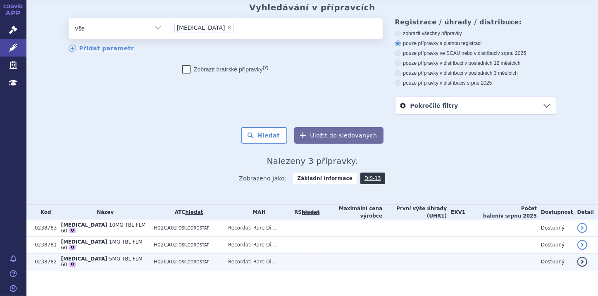
click at [71, 258] on span "[MEDICAL_DATA]" at bounding box center [84, 259] width 46 height 6
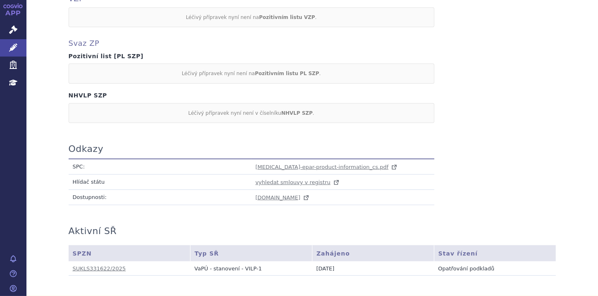
scroll to position [465, 0]
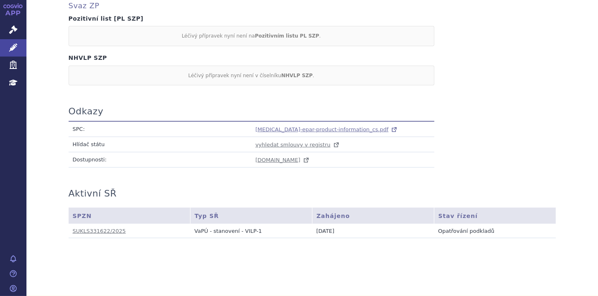
click at [266, 130] on span "isturisa-epar-product-information_cs.pdf" at bounding box center [321, 129] width 133 height 6
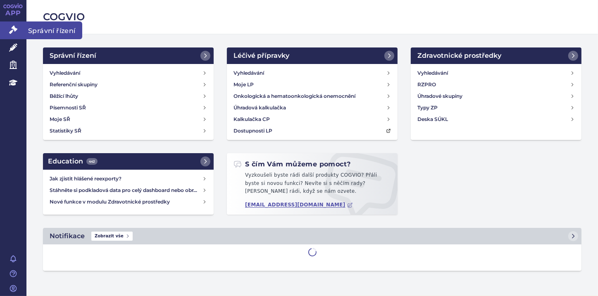
click at [14, 30] on icon at bounding box center [13, 30] width 8 height 8
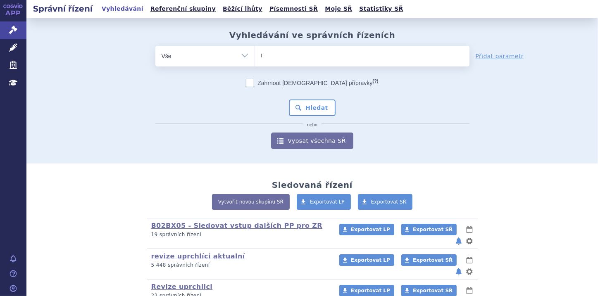
type input "is"
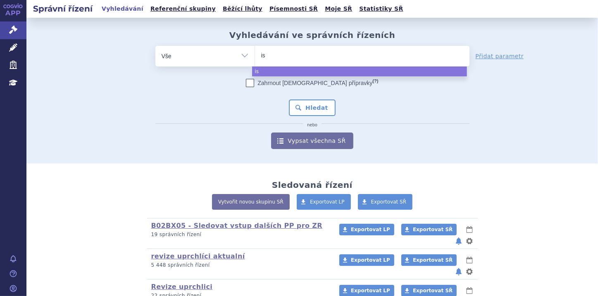
type input "ist"
type input "istu"
type input "isturi"
type input "isturis"
type input "[MEDICAL_DATA]"
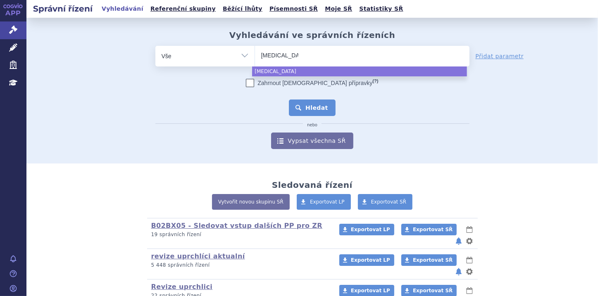
select select "[MEDICAL_DATA]"
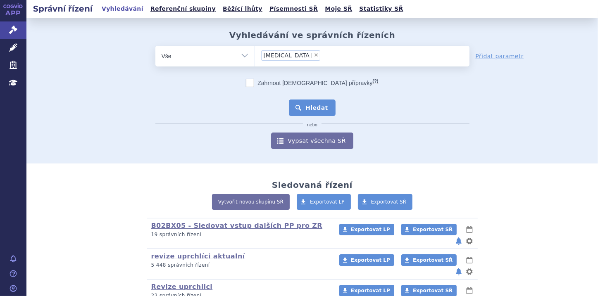
click at [316, 109] on button "Hledat" at bounding box center [312, 108] width 47 height 17
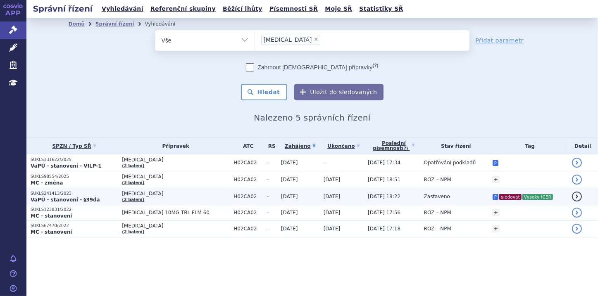
click at [73, 199] on strong "VaPÚ - stanovení - §39da" at bounding box center [65, 200] width 69 height 6
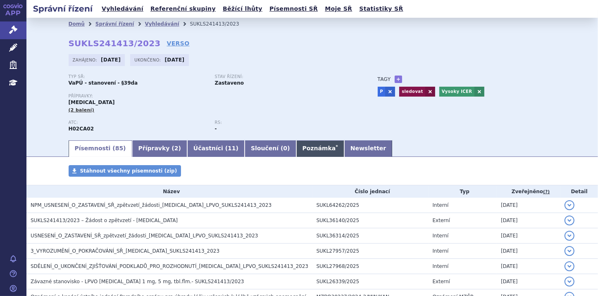
click at [296, 146] on link "Poznámka *" at bounding box center [320, 148] width 48 height 17
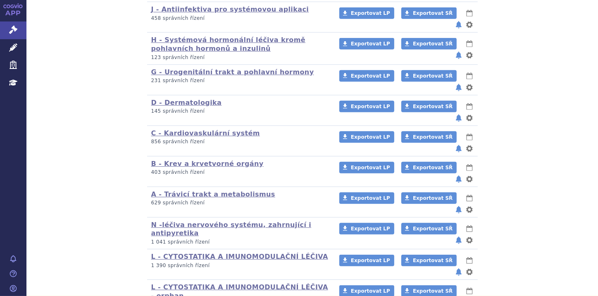
scroll to position [534, 0]
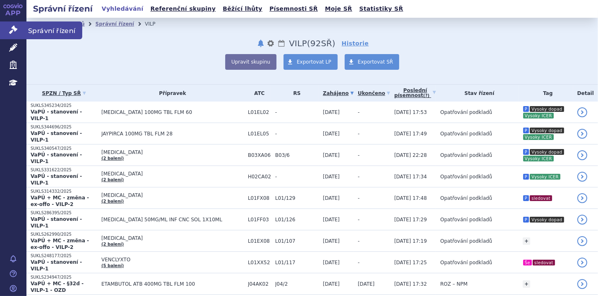
click at [12, 29] on icon at bounding box center [13, 30] width 8 height 8
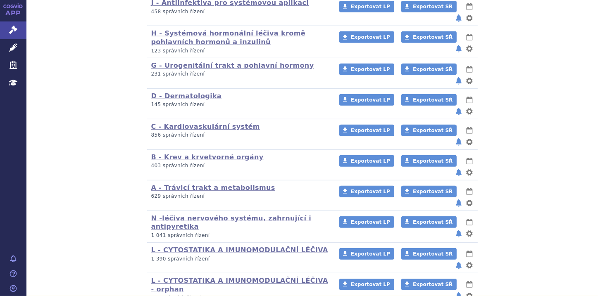
scroll to position [534, 0]
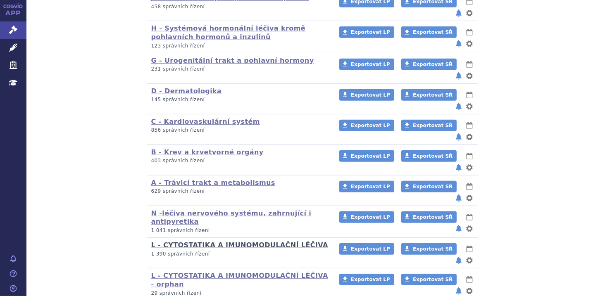
click at [251, 241] on link "L - CYTOSTATIKA A IMUNOMODULAČNÍ LÉČIVA" at bounding box center [239, 245] width 177 height 8
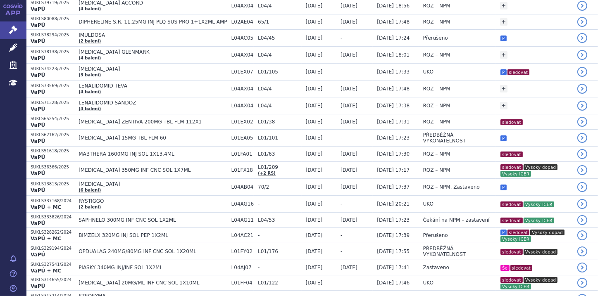
scroll to position [530, 0]
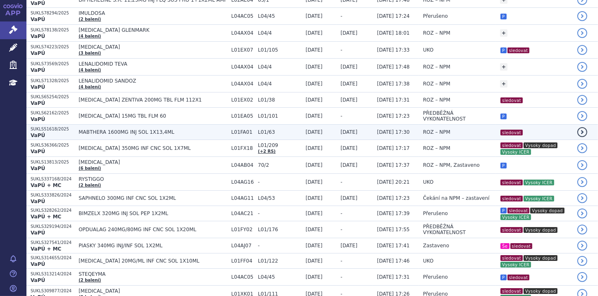
click at [147, 129] on span "MABTHERA 1600MG INJ SOL 1X13,4ML" at bounding box center [153, 132] width 148 height 6
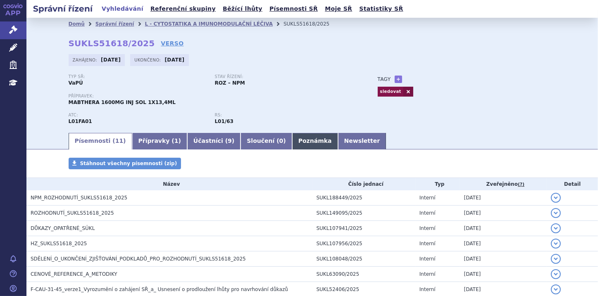
drag, startPoint x: 0, startPoint y: 0, endPoint x: 275, endPoint y: 145, distance: 311.3
click at [292, 145] on link "Poznámka" at bounding box center [315, 141] width 46 height 17
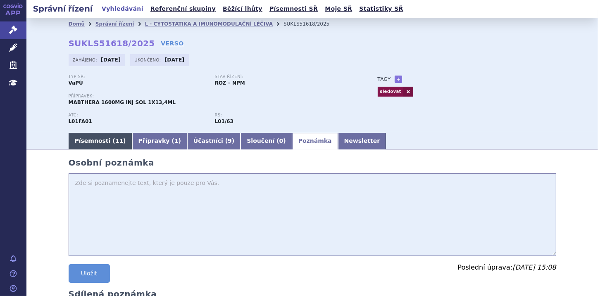
click at [81, 140] on link "Písemnosti ( 11 )" at bounding box center [101, 141] width 64 height 17
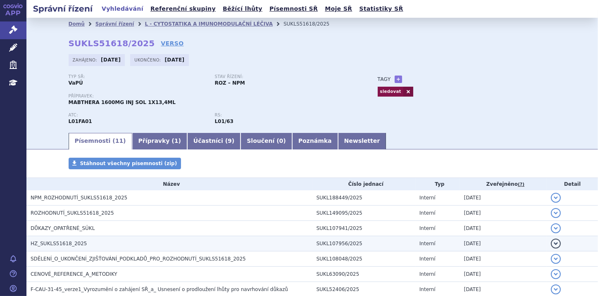
click at [109, 241] on h3 "HZ_SUKLS51618_2025" at bounding box center [172, 244] width 282 height 8
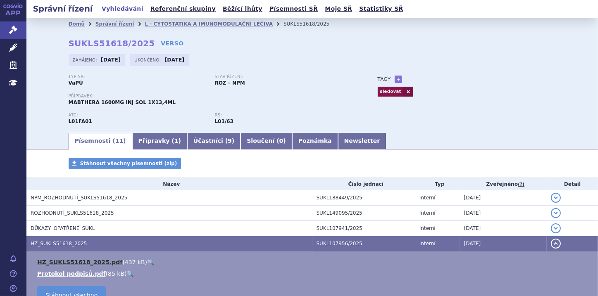
click at [66, 264] on link "HZ_SUKLS51618_2025.pdf" at bounding box center [79, 262] width 85 height 7
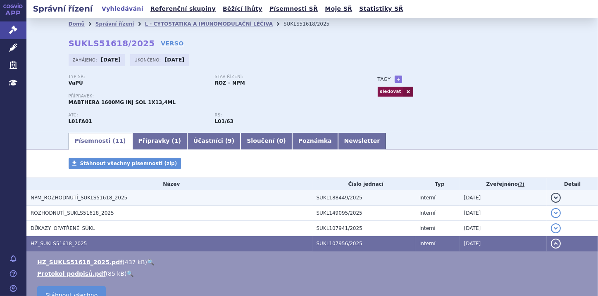
click at [120, 195] on h3 "NPM_ROZHODNUTÍ_SUKLS51618_2025" at bounding box center [172, 198] width 282 height 8
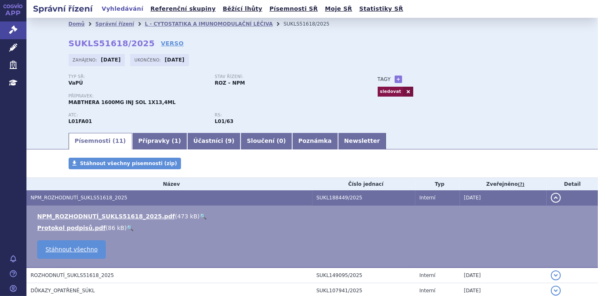
click at [200, 218] on link "🔍" at bounding box center [203, 216] width 7 height 7
click at [403, 91] on link at bounding box center [408, 92] width 10 height 10
